Goal: Transaction & Acquisition: Purchase product/service

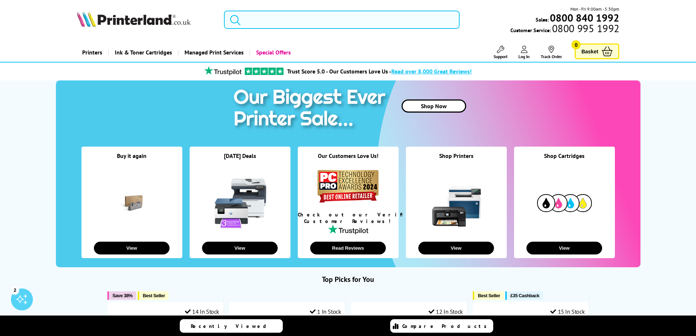
click at [332, 17] on input "search" at bounding box center [342, 20] width 236 height 18
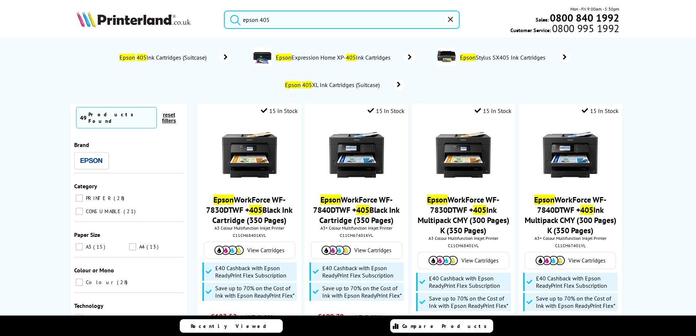
type input "epson 405"
click at [224, 11] on button "submit" at bounding box center [233, 19] width 18 height 16
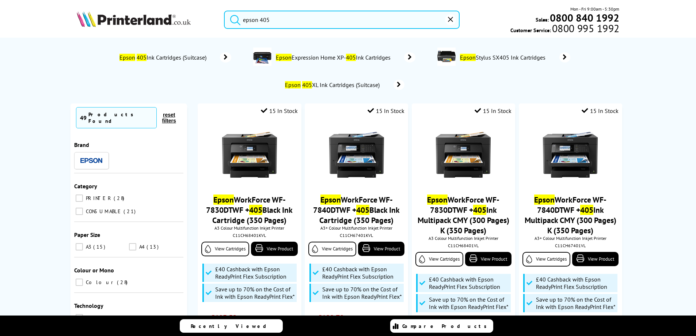
click at [76, 208] on input "CONSUMABLE 21" at bounding box center [79, 211] width 7 height 7
checkbox input "true"
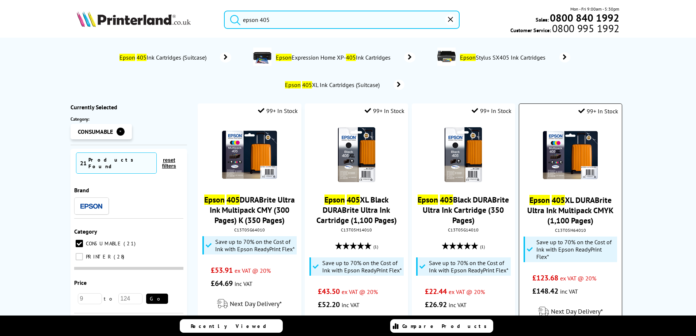
click at [574, 207] on link "Epson 405 XL DURABrite Ultra Ink Multipack CMYK (1,100 Pages)" at bounding box center [570, 210] width 86 height 31
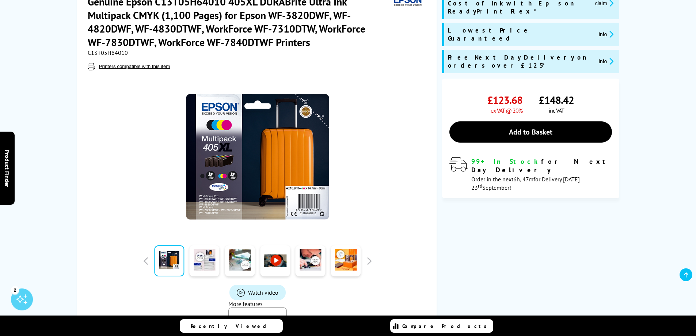
scroll to position [110, 0]
